Goal: Task Accomplishment & Management: Use online tool/utility

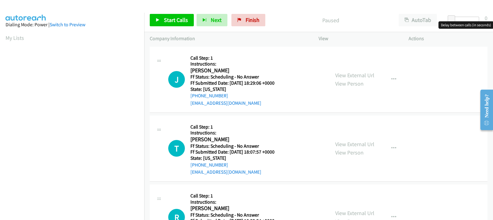
click at [460, 18] on div at bounding box center [465, 19] width 28 height 5
click at [462, 21] on div at bounding box center [462, 19] width 28 height 5
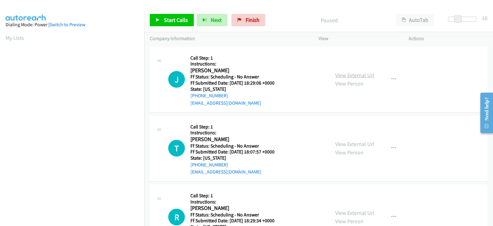
click at [345, 76] on link "View External Url" at bounding box center [355, 75] width 39 height 7
click at [167, 22] on span "Start Calls" at bounding box center [176, 19] width 24 height 7
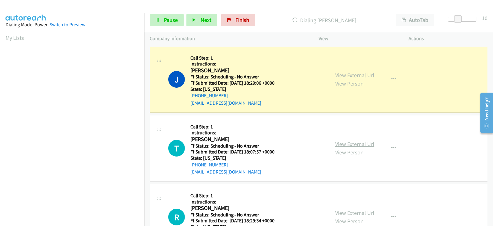
click at [355, 144] on link "View External Url" at bounding box center [355, 143] width 39 height 7
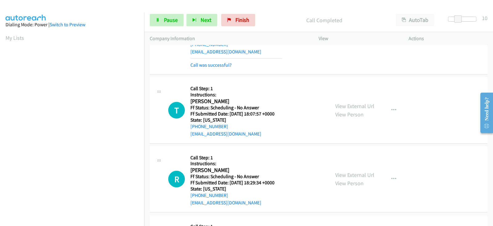
scroll to position [77, 0]
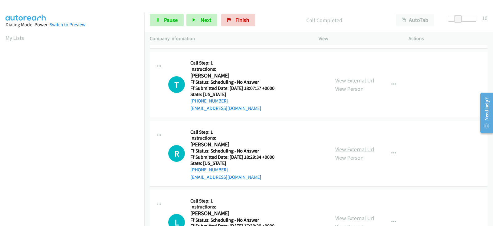
click at [349, 149] on link "View External Url" at bounding box center [355, 149] width 39 height 7
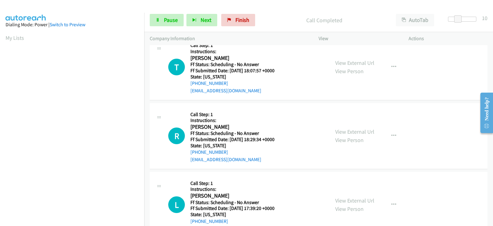
scroll to position [128, 0]
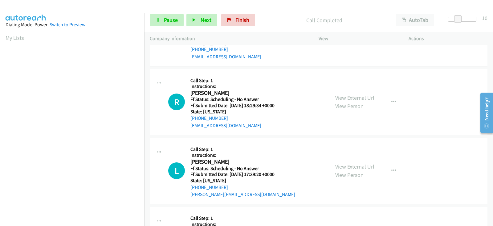
click at [340, 167] on link "View External Url" at bounding box center [355, 166] width 39 height 7
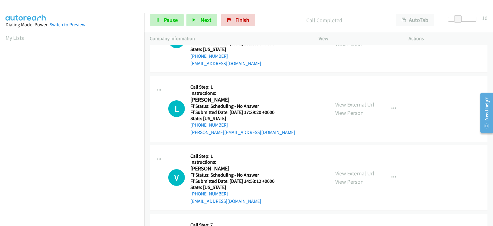
scroll to position [205, 0]
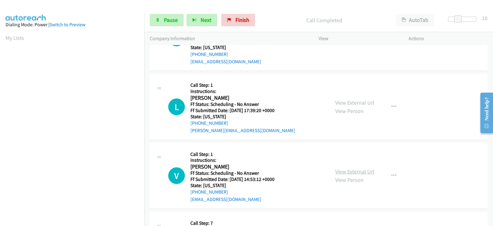
click at [347, 170] on link "View External Url" at bounding box center [355, 171] width 39 height 7
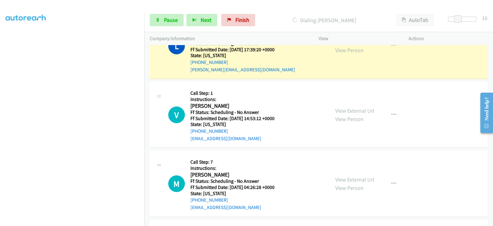
scroll to position [282, 0]
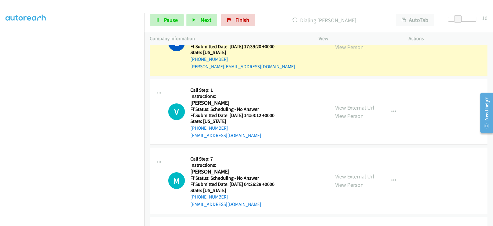
click at [341, 176] on link "View External Url" at bounding box center [355, 176] width 39 height 7
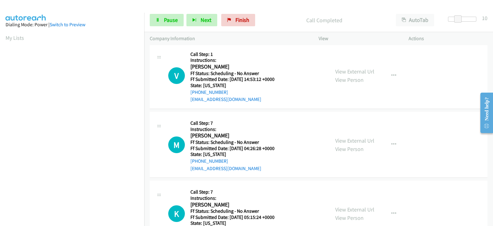
scroll to position [340, 0]
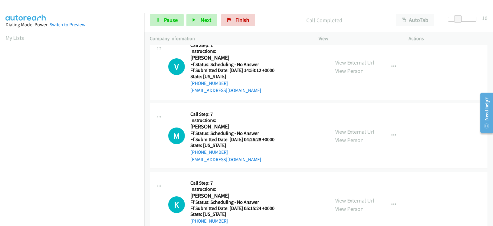
click at [338, 198] on link "View External Url" at bounding box center [355, 200] width 39 height 7
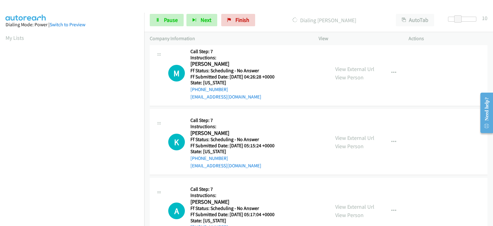
scroll to position [418, 0]
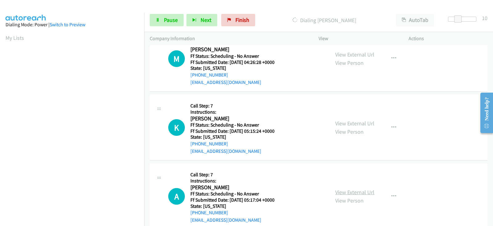
click at [345, 191] on link "View External Url" at bounding box center [355, 191] width 39 height 7
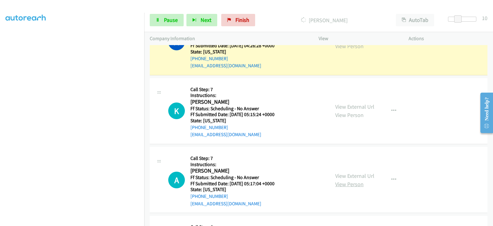
scroll to position [456, 0]
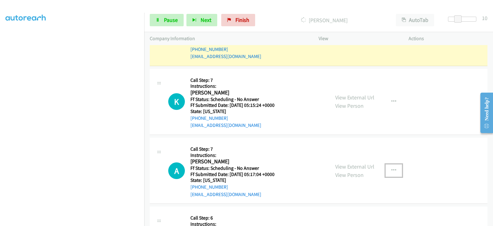
click at [392, 169] on icon "button" at bounding box center [394, 170] width 5 height 5
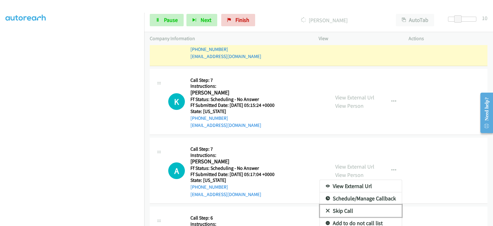
click at [344, 209] on link "Skip Call" at bounding box center [361, 210] width 82 height 12
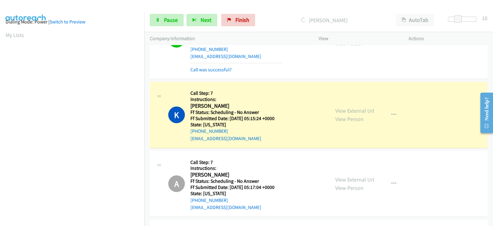
scroll to position [121, 0]
click at [392, 182] on icon "button" at bounding box center [394, 183] width 5 height 5
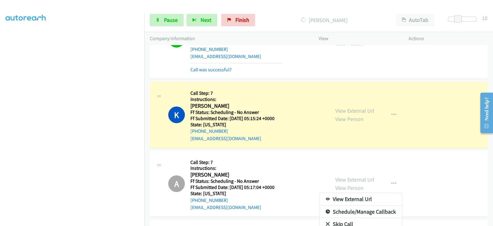
scroll to position [0, 0]
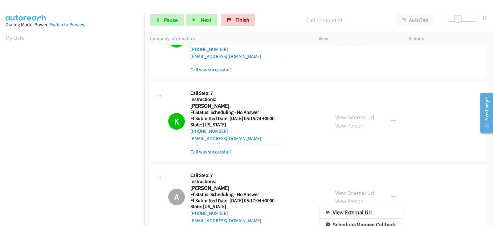
click at [426, 175] on div at bounding box center [246, 113] width 493 height 226
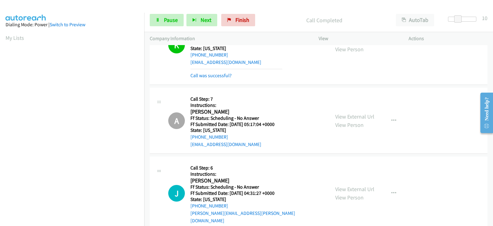
scroll to position [533, 0]
click at [392, 118] on icon "button" at bounding box center [394, 119] width 5 height 5
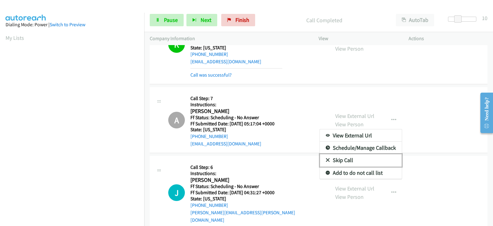
click at [342, 157] on link "Skip Call" at bounding box center [361, 160] width 82 height 12
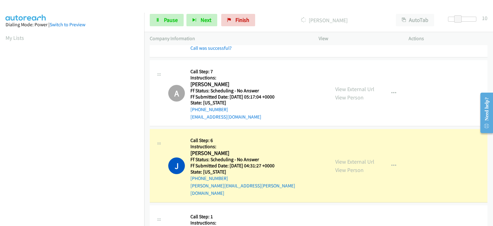
scroll to position [585, 0]
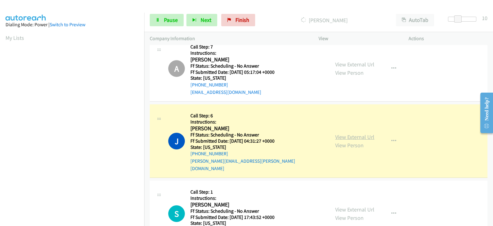
click at [344, 134] on link "View External Url" at bounding box center [355, 136] width 39 height 7
click at [170, 20] on span "Pause" at bounding box center [171, 19] width 14 height 7
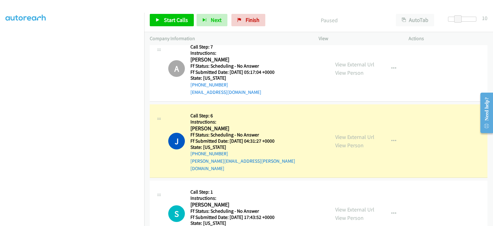
scroll to position [121, 0]
click at [157, 82] on div "A Callback Scheduled Call Step: 7 Instructions: Alex Frazier America/Chicago Ff…" at bounding box center [239, 68] width 169 height 55
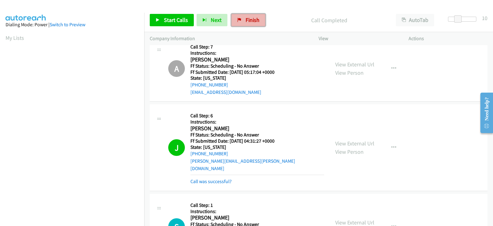
click at [246, 21] on span "Finish" at bounding box center [253, 19] width 14 height 7
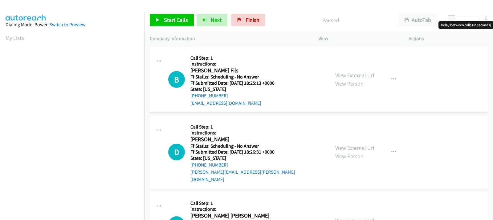
click at [462, 18] on div at bounding box center [465, 19] width 28 height 5
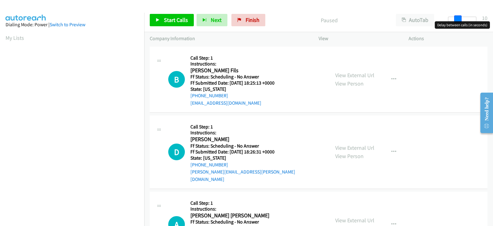
click at [460, 19] on span at bounding box center [458, 18] width 7 height 7
click at [352, 74] on link "View External Url" at bounding box center [355, 75] width 39 height 7
click at [351, 144] on link "View External Url" at bounding box center [355, 147] width 39 height 7
click at [345, 216] on link "View External Url" at bounding box center [355, 219] width 39 height 7
click at [172, 22] on span "Start Calls" at bounding box center [176, 19] width 24 height 7
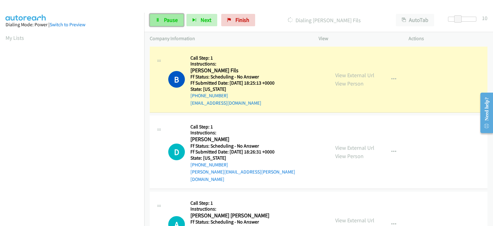
click at [173, 20] on span "Pause" at bounding box center [171, 19] width 14 height 7
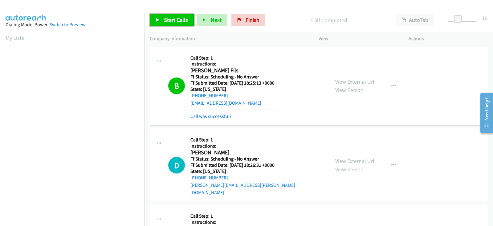
click at [178, 14] on link "Start Calls" at bounding box center [172, 20] width 44 height 12
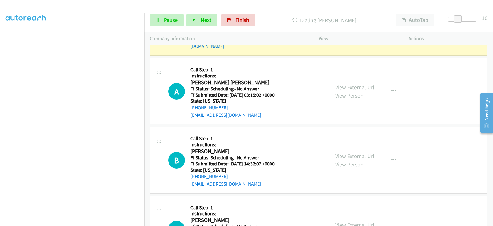
scroll to position [154, 0]
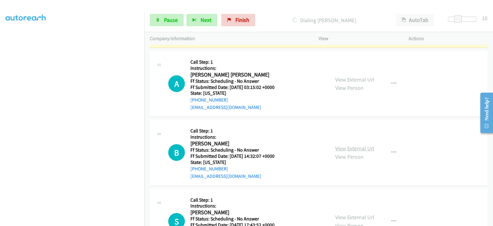
click at [347, 145] on link "View External Url" at bounding box center [355, 148] width 39 height 7
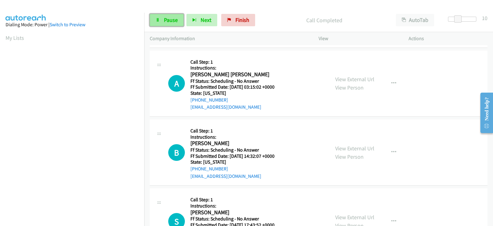
click at [171, 21] on span "Pause" at bounding box center [171, 19] width 14 height 7
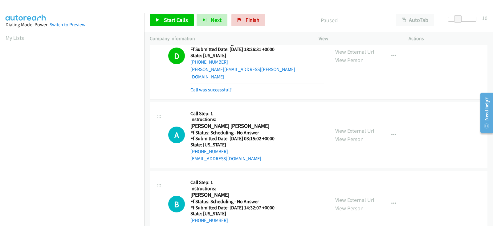
scroll to position [90, 0]
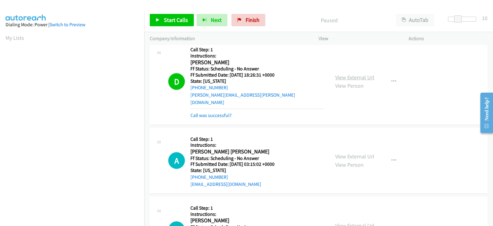
click at [342, 74] on link "View External Url" at bounding box center [355, 77] width 39 height 7
click at [171, 22] on span "Start Calls" at bounding box center [176, 19] width 24 height 7
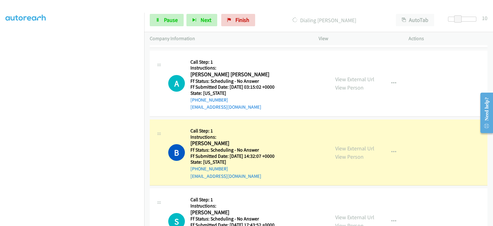
scroll to position [121, 0]
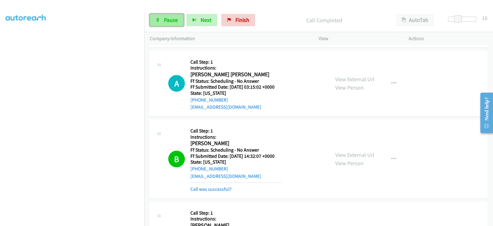
click at [168, 19] on span "Pause" at bounding box center [171, 19] width 14 height 7
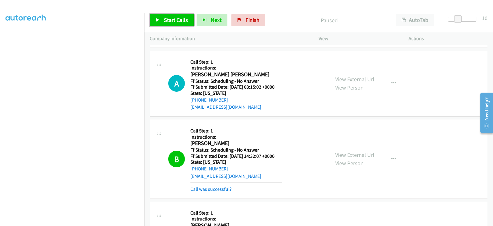
click at [165, 18] on span "Start Calls" at bounding box center [176, 19] width 24 height 7
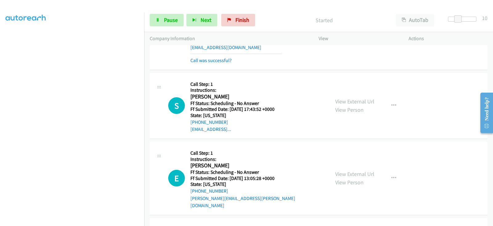
scroll to position [321, 0]
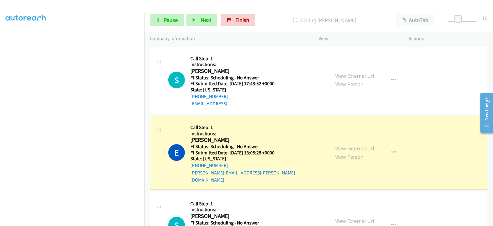
click at [348, 145] on link "View External Url" at bounding box center [355, 148] width 39 height 7
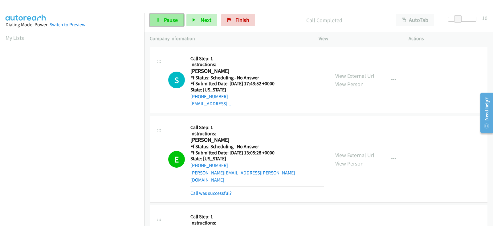
click at [164, 21] on span "Pause" at bounding box center [171, 19] width 14 height 7
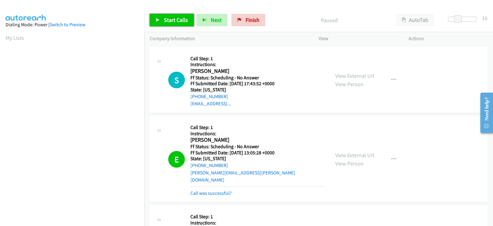
click at [163, 16] on link "Start Calls" at bounding box center [172, 20] width 44 height 12
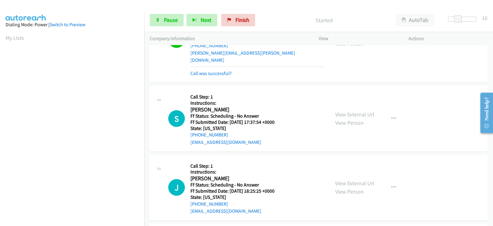
scroll to position [450, 0]
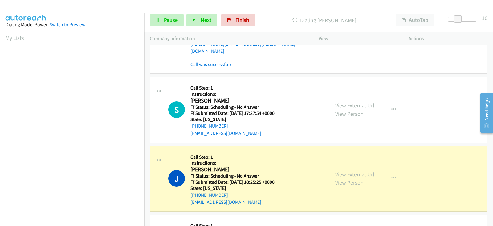
click at [346, 171] on link "View External Url" at bounding box center [355, 174] width 39 height 7
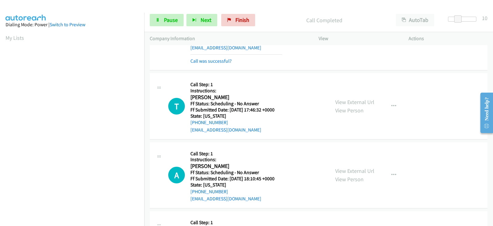
scroll to position [617, 0]
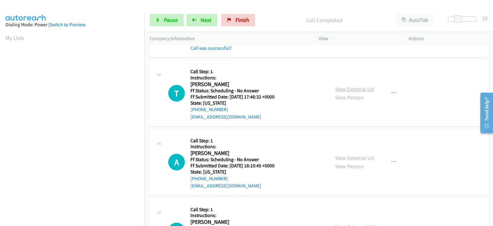
click at [342, 85] on link "View External Url" at bounding box center [355, 88] width 39 height 7
click at [346, 154] on link "View External Url" at bounding box center [355, 157] width 39 height 7
click at [347, 223] on link "View External Url" at bounding box center [355, 226] width 39 height 7
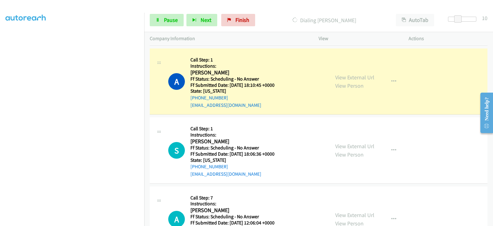
scroll to position [720, 0]
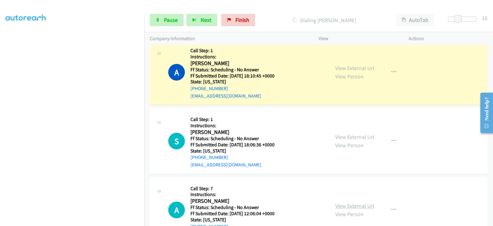
click at [341, 202] on link "View External Url" at bounding box center [355, 205] width 39 height 7
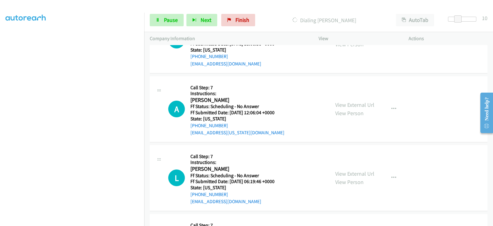
scroll to position [823, 0]
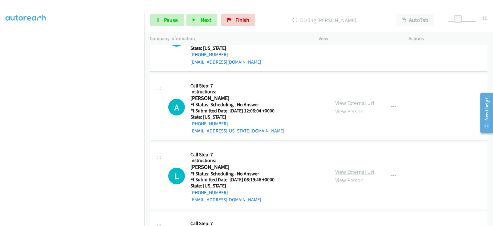
click at [347, 168] on link "View External Url" at bounding box center [355, 171] width 39 height 7
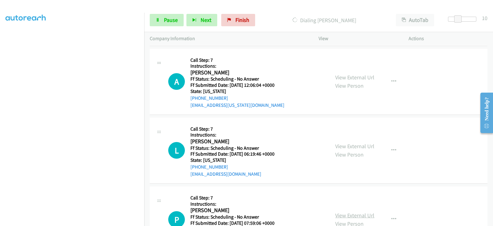
click at [343, 212] on link "View External Url" at bounding box center [355, 215] width 39 height 7
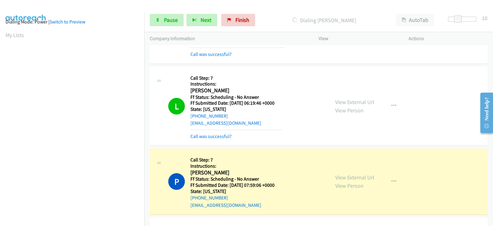
scroll to position [121, 0]
click at [170, 23] on span "Pause" at bounding box center [171, 19] width 14 height 7
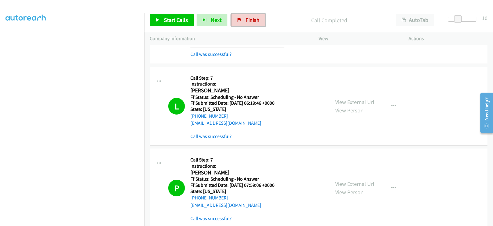
drag, startPoint x: 249, startPoint y: 23, endPoint x: 272, endPoint y: 40, distance: 28.9
click at [249, 23] on span "Finish" at bounding box center [253, 19] width 14 height 7
